Goal: Task Accomplishment & Management: Manage account settings

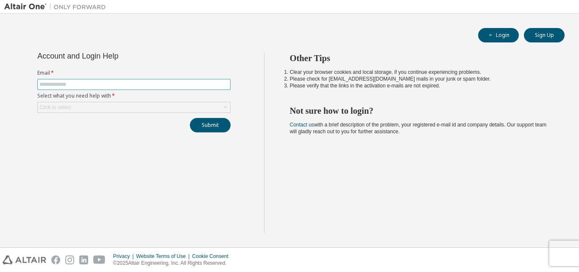
click at [126, 87] on input "text" at bounding box center [133, 84] width 189 height 7
type input "**********"
click at [115, 104] on div "Click to select" at bounding box center [134, 107] width 193 height 10
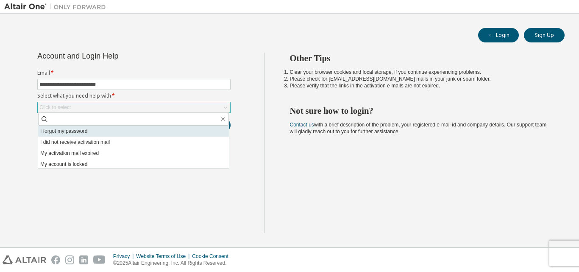
click at [112, 128] on li "I forgot my password" at bounding box center [133, 131] width 191 height 11
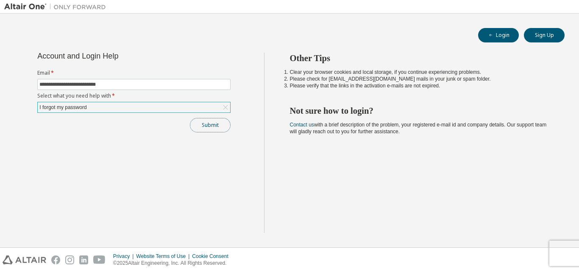
click at [212, 123] on button "Submit" at bounding box center [210, 125] width 41 height 14
click at [216, 127] on button "Submit" at bounding box center [210, 125] width 41 height 14
click at [500, 37] on button "Login" at bounding box center [498, 35] width 41 height 14
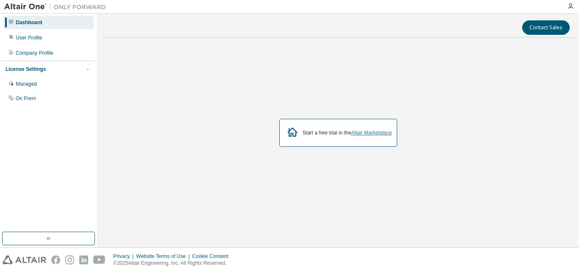
click at [370, 131] on link "Altair Marketplace" at bounding box center [371, 133] width 41 height 6
